Goal: Complete application form: Complete application form

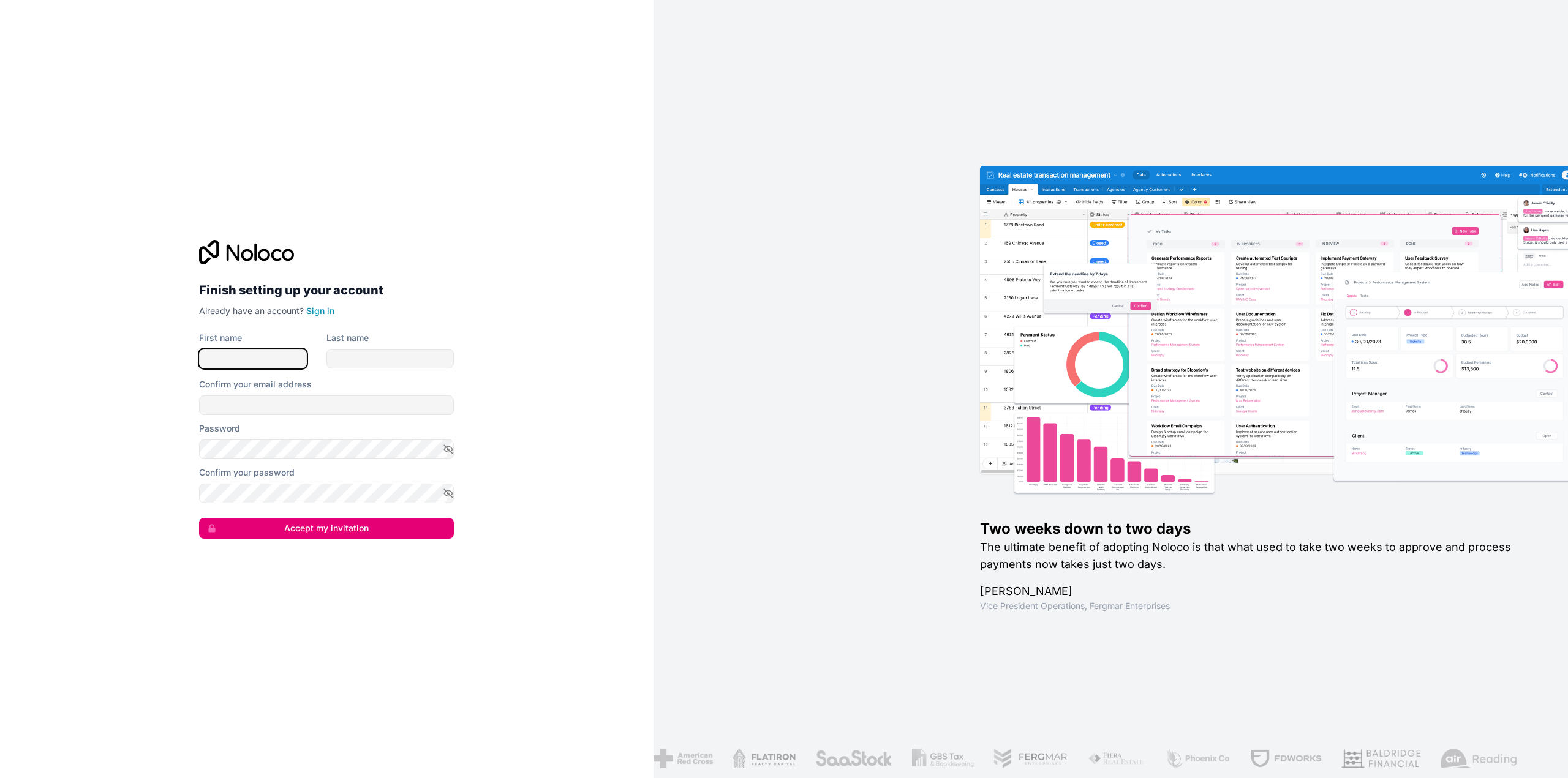
click at [276, 355] on input "First name" at bounding box center [253, 358] width 108 height 20
type input "[PERSON_NAME]"
click at [360, 362] on input "Last name" at bounding box center [390, 358] width 128 height 20
type input "Lad"
click at [299, 414] on input "Confirm your email address" at bounding box center [326, 405] width 254 height 20
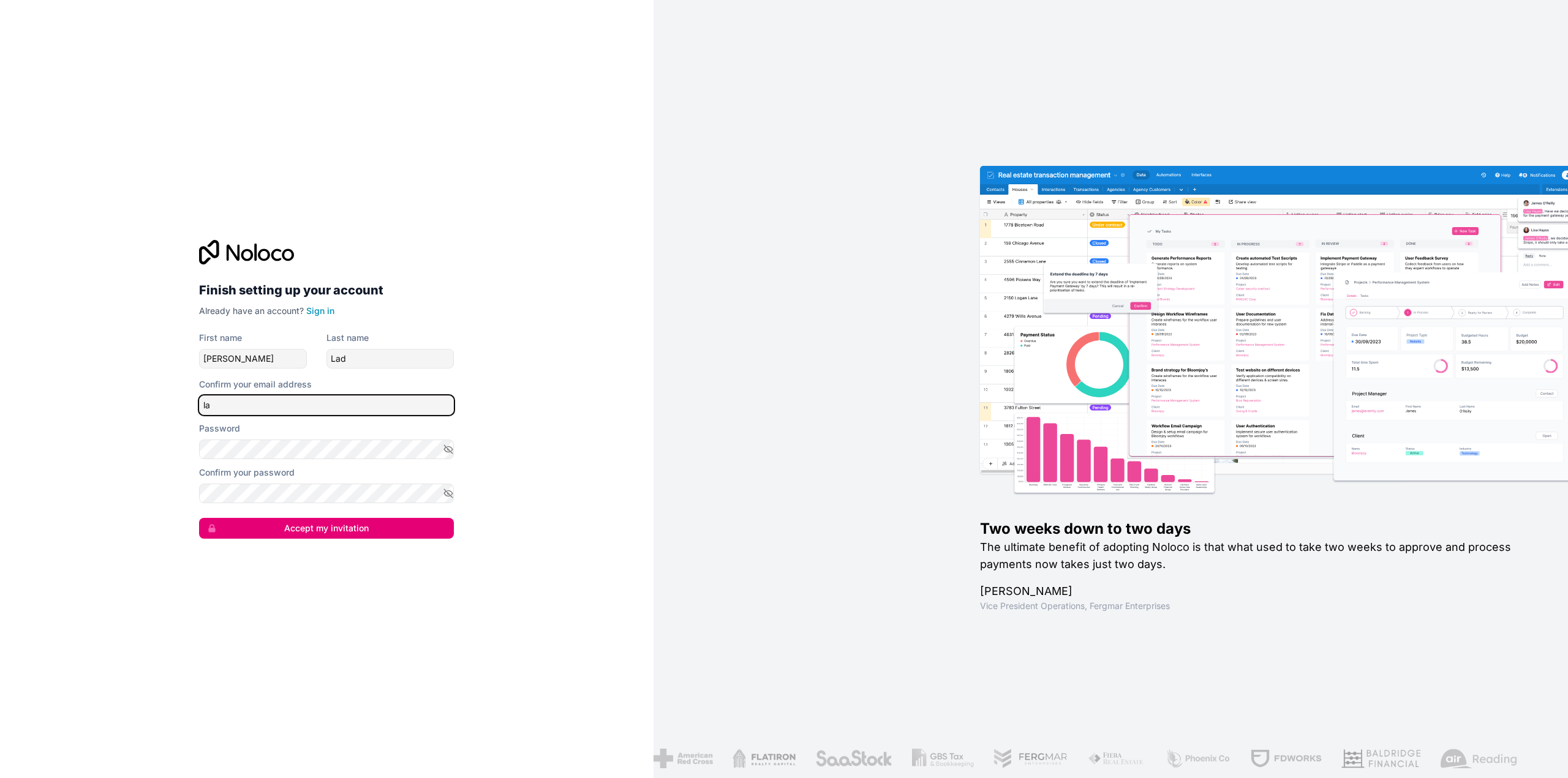
type input "l"
type input "[EMAIL_ADDRESS][DOMAIN_NAME]"
click at [327, 525] on button "Accept my invitation" at bounding box center [326, 528] width 254 height 21
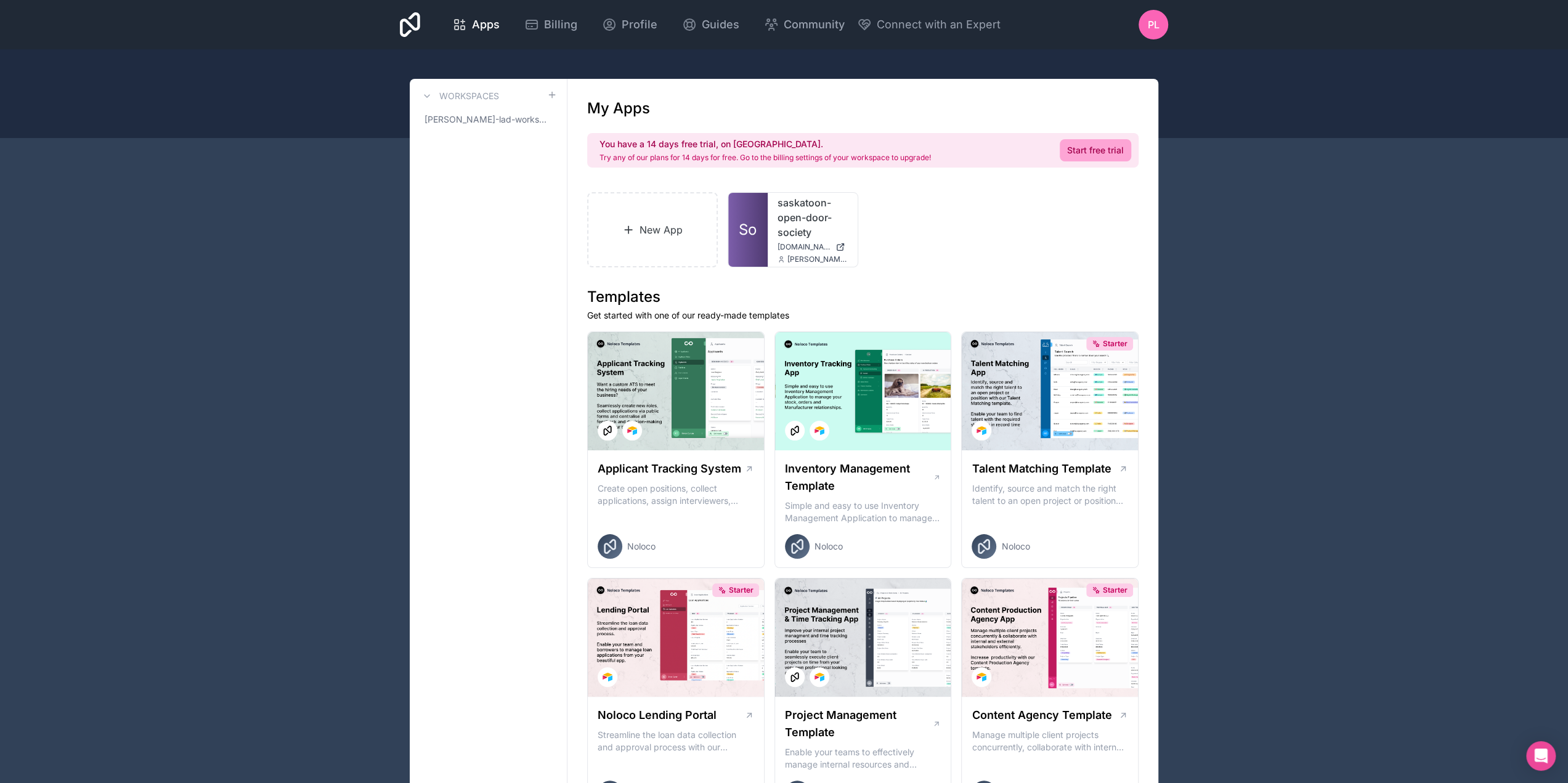
click at [807, 212] on link "saskatoon-open-door-society" at bounding box center [813, 218] width 70 height 45
